Goal: Task Accomplishment & Management: Manage account settings

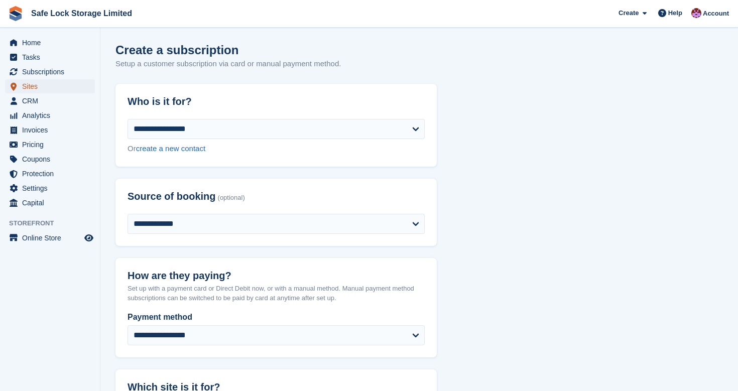
click at [35, 86] on span "Sites" at bounding box center [52, 86] width 60 height 14
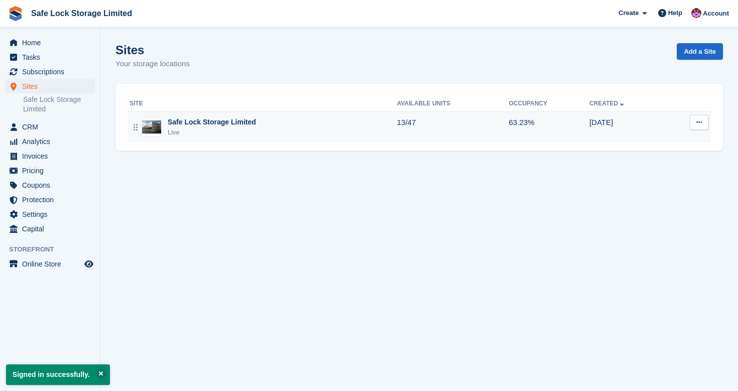
click at [238, 135] on div "Live" at bounding box center [212, 133] width 88 height 10
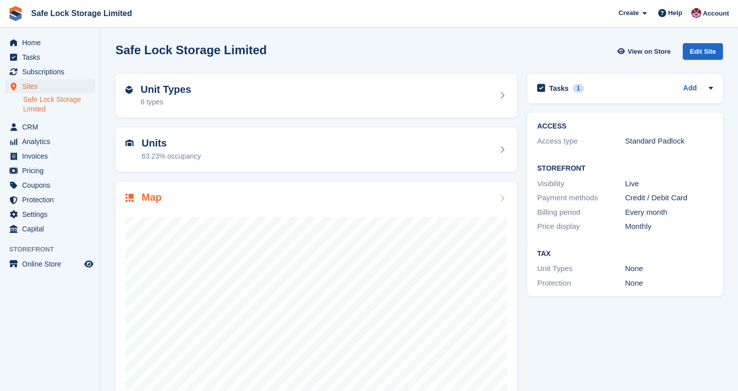
scroll to position [37, 0]
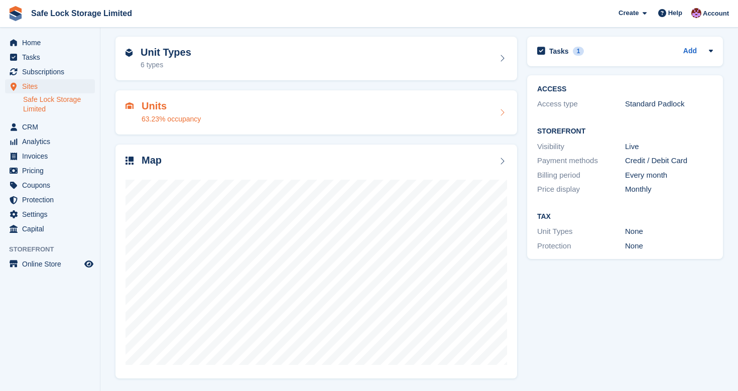
click at [259, 102] on div "Units 63.23% occupancy" at bounding box center [317, 112] width 382 height 24
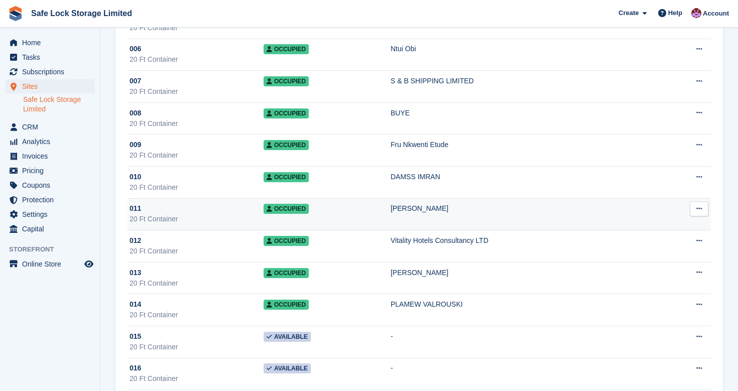
scroll to position [288, 0]
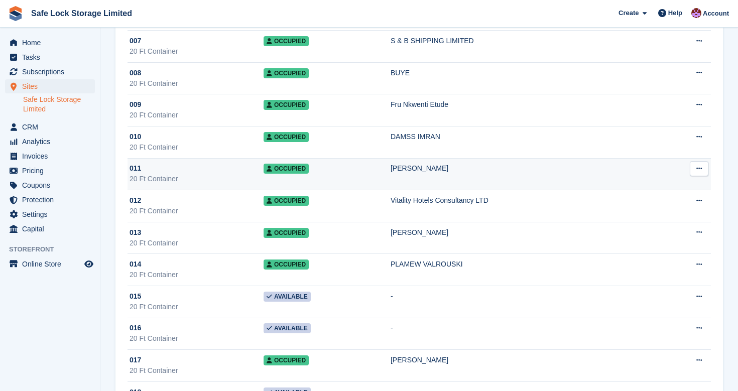
click at [315, 166] on td "Occupied" at bounding box center [327, 174] width 127 height 32
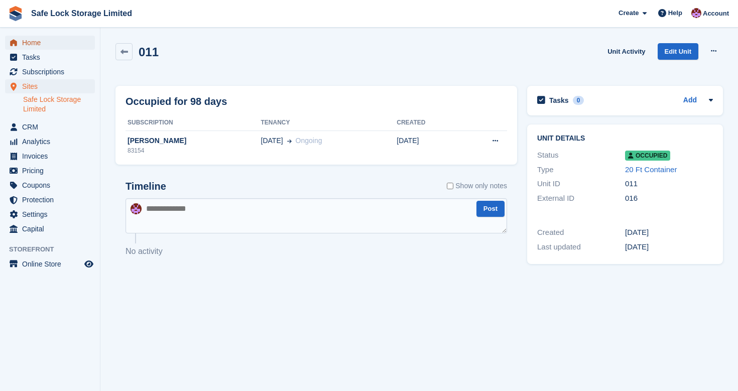
click at [46, 48] on span "Home" at bounding box center [52, 43] width 60 height 14
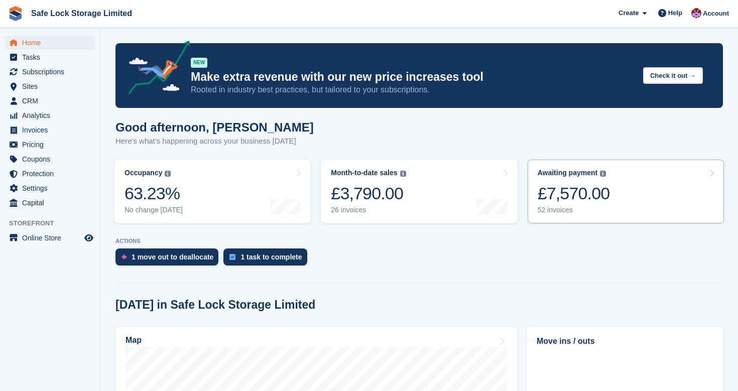
click at [563, 190] on div "£7,570.00" at bounding box center [574, 193] width 72 height 21
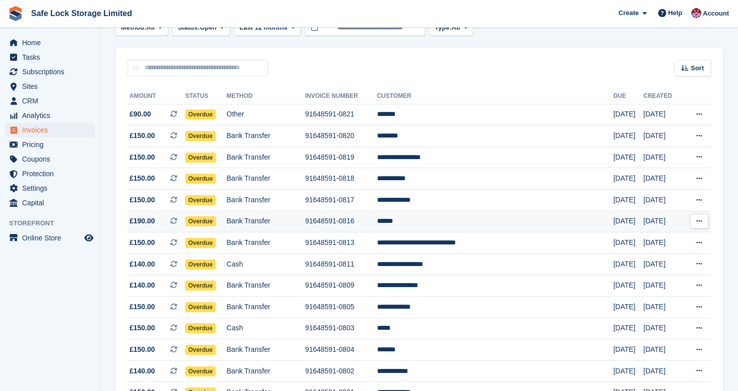
scroll to position [65, 0]
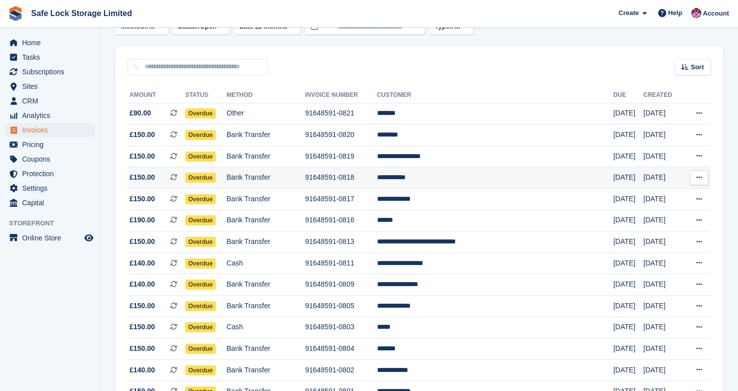
click at [447, 185] on td "**********" at bounding box center [495, 178] width 236 height 22
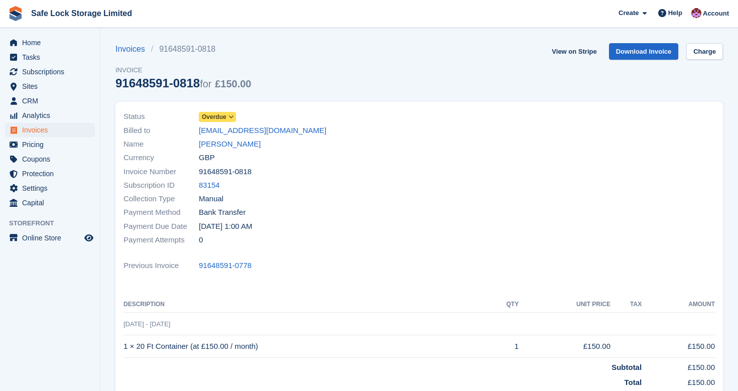
click at [226, 115] on span "Overdue" at bounding box center [214, 116] width 25 height 9
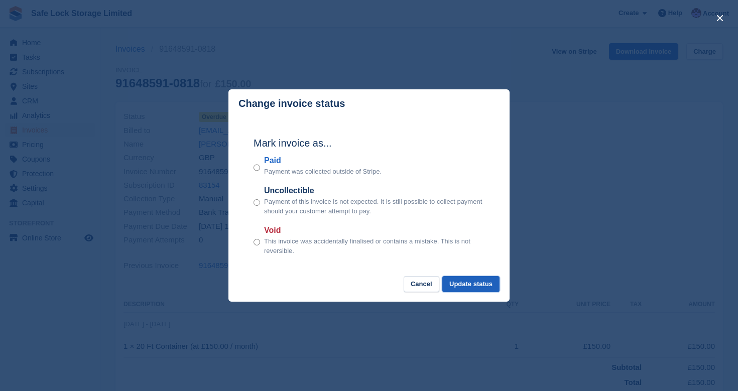
click at [461, 279] on button "Update status" at bounding box center [470, 284] width 57 height 17
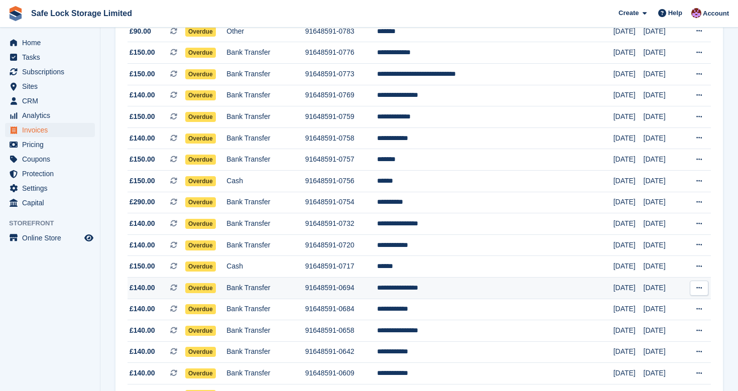
scroll to position [524, 0]
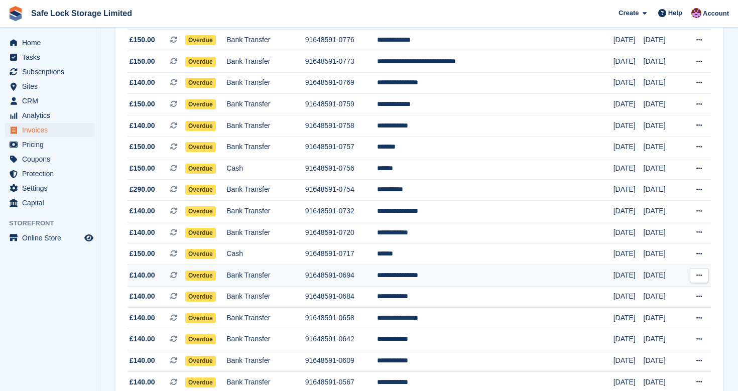
click at [372, 286] on td "91648591-0694" at bounding box center [341, 276] width 72 height 22
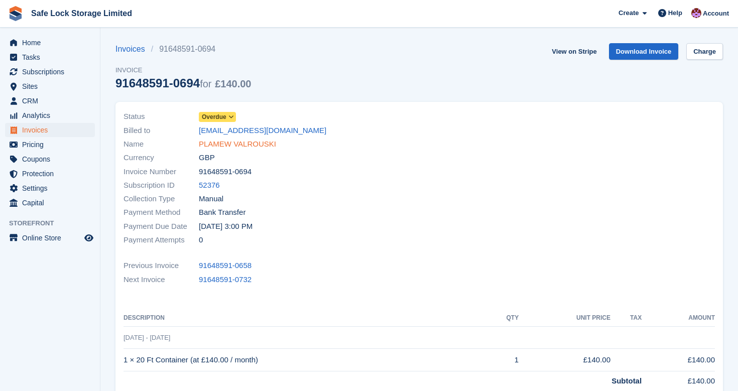
click at [237, 147] on link "PLAMEW VALROUSKI" at bounding box center [237, 145] width 77 height 12
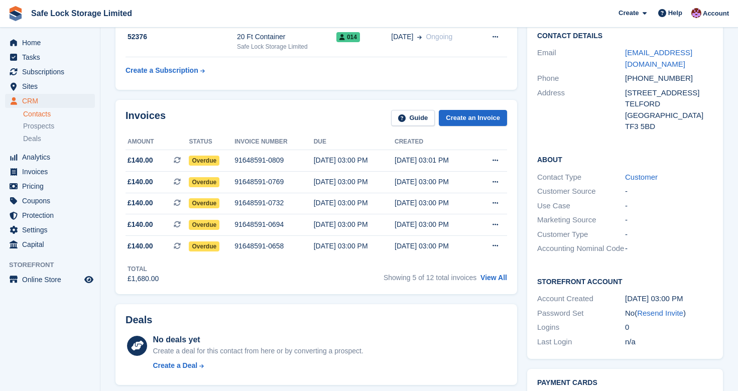
scroll to position [226, 0]
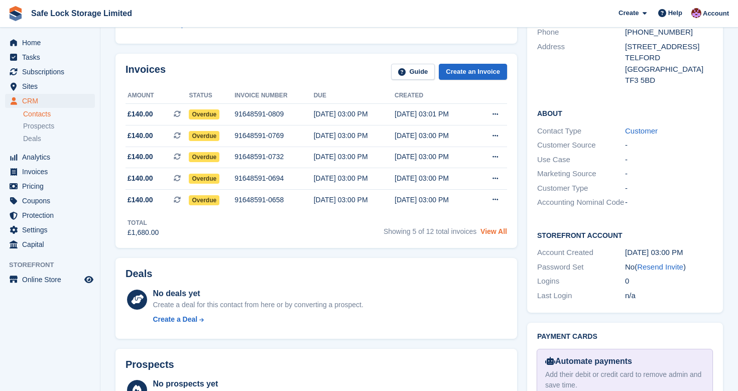
click at [483, 235] on link "View All" at bounding box center [493, 231] width 27 height 8
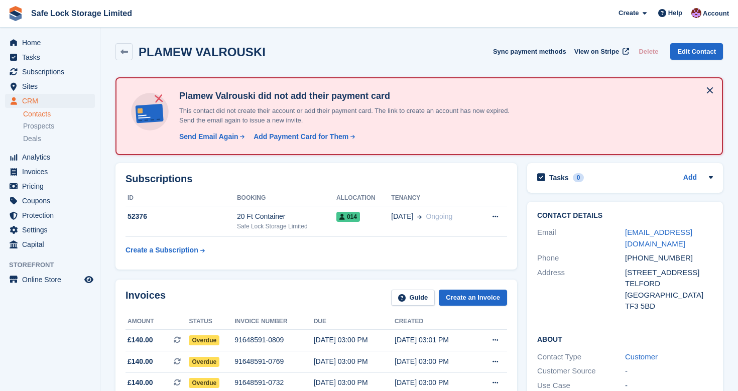
scroll to position [226, 0]
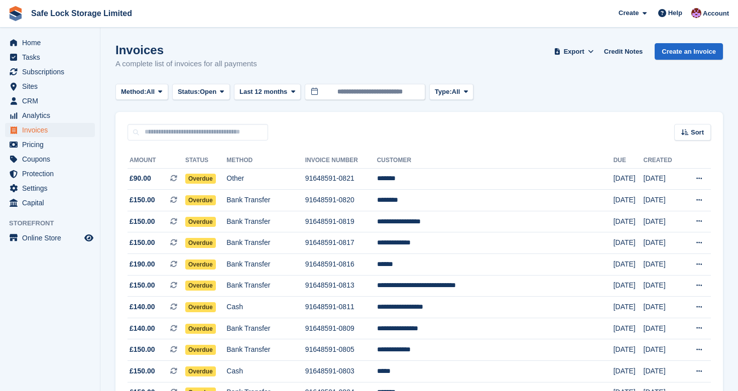
scroll to position [524, 0]
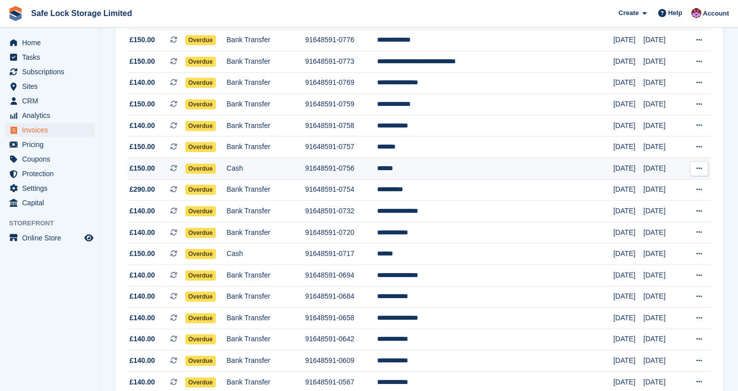
click at [450, 173] on td "******" at bounding box center [495, 169] width 236 height 22
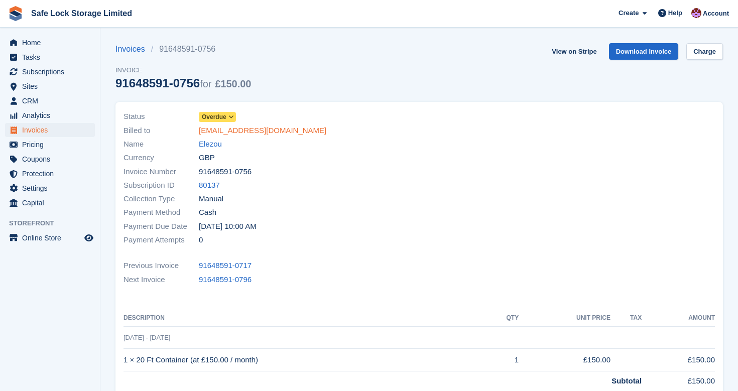
click at [248, 129] on link "[EMAIL_ADDRESS][DOMAIN_NAME]" at bounding box center [263, 131] width 128 height 12
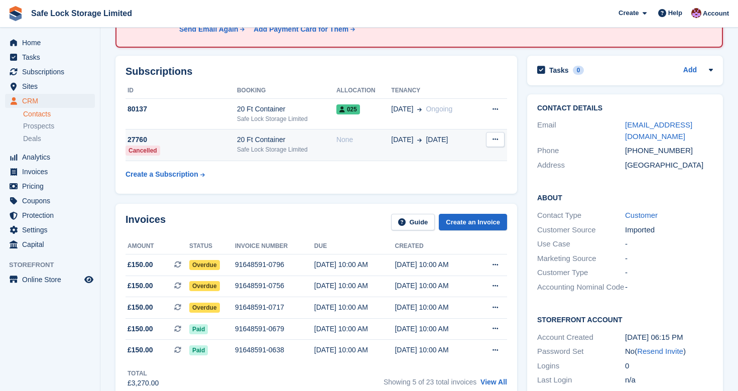
scroll to position [108, 0]
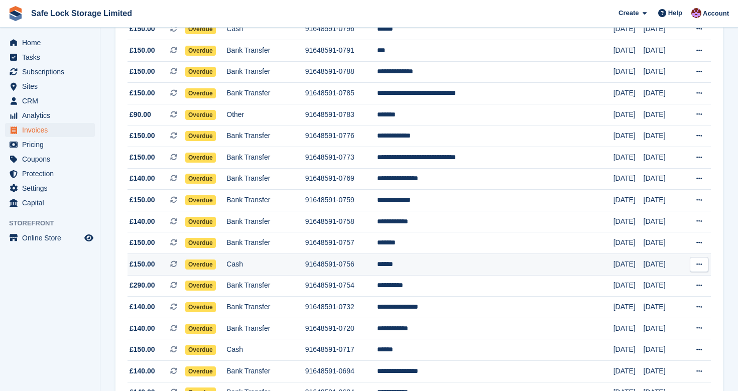
scroll to position [422, 0]
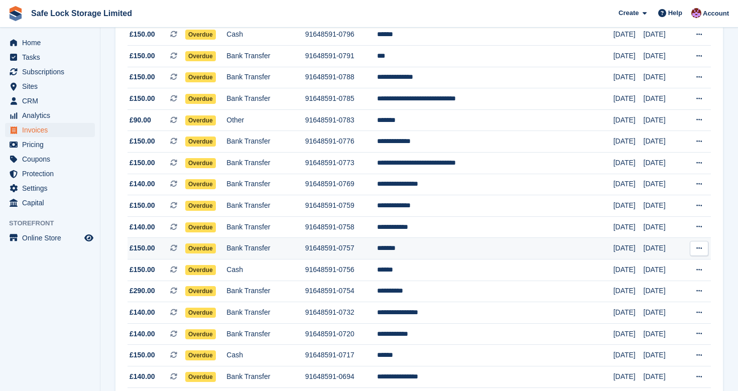
click at [352, 260] on td "91648591-0757" at bounding box center [341, 249] width 72 height 22
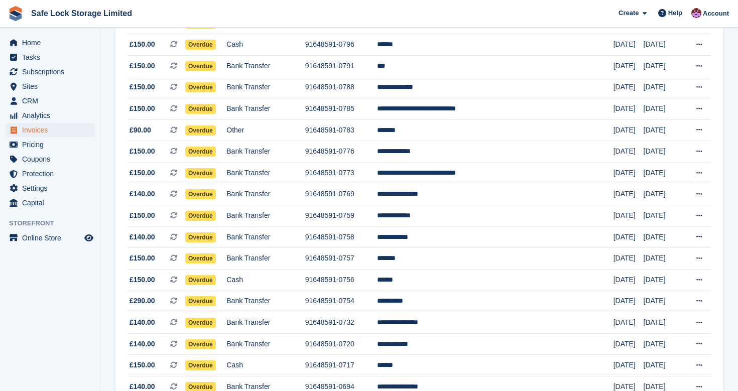
scroll to position [410, 0]
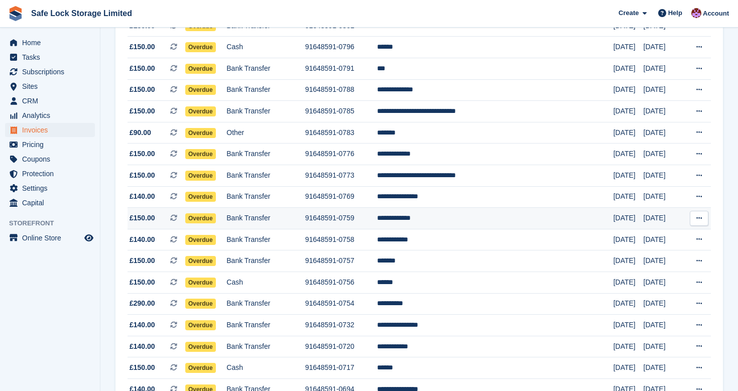
click at [277, 229] on td "Bank Transfer" at bounding box center [265, 219] width 78 height 22
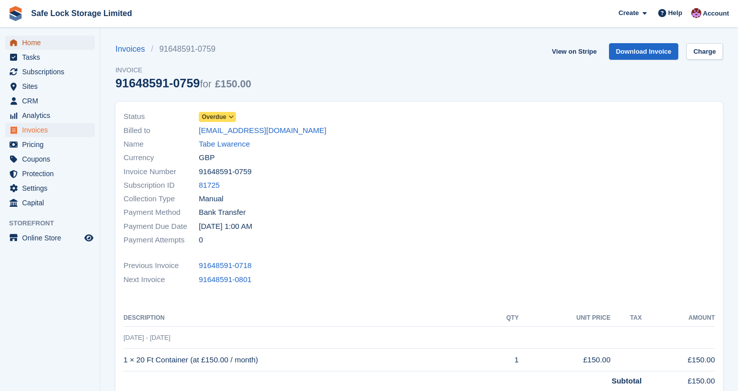
click at [41, 37] on span "Home" at bounding box center [52, 43] width 60 height 14
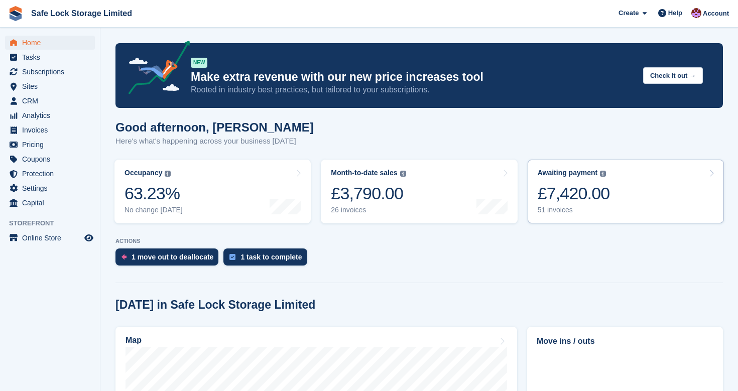
click at [568, 201] on div "£7,420.00" at bounding box center [574, 193] width 72 height 21
